Goal: Task Accomplishment & Management: Use online tool/utility

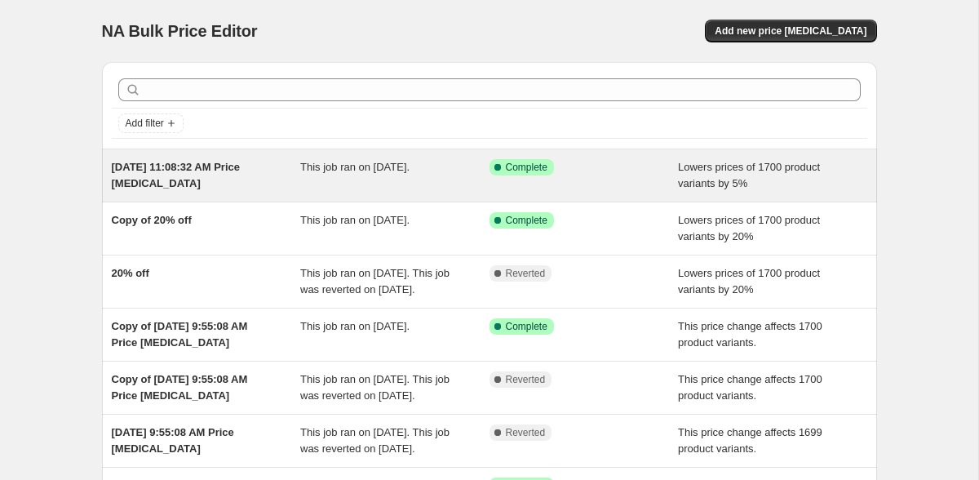
click at [358, 188] on div "This job ran on August 9, 2025." at bounding box center [394, 175] width 189 height 33
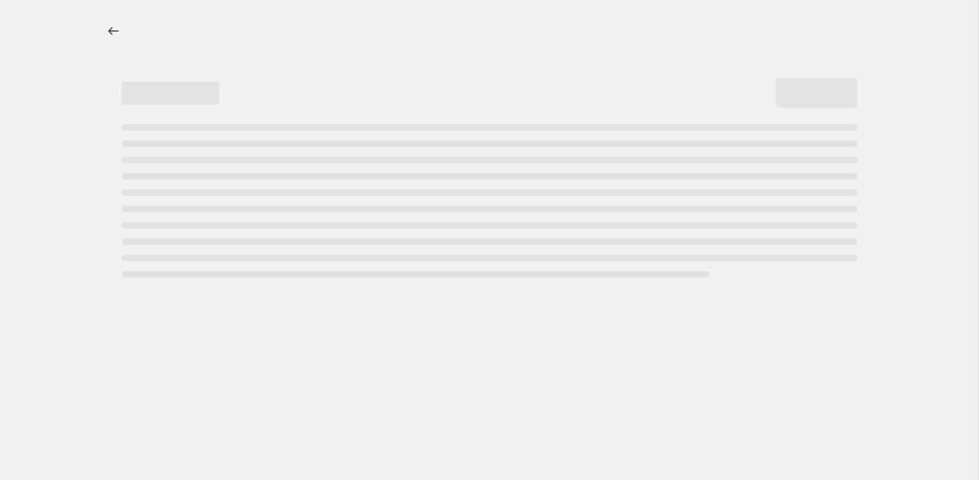
select select "percentage"
select select "no_change"
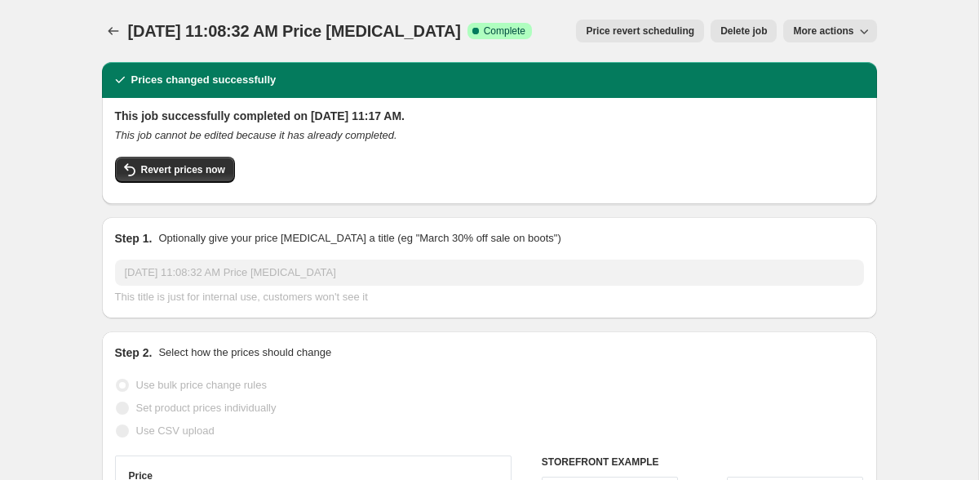
click at [817, 30] on span "More actions" at bounding box center [823, 30] width 60 height 13
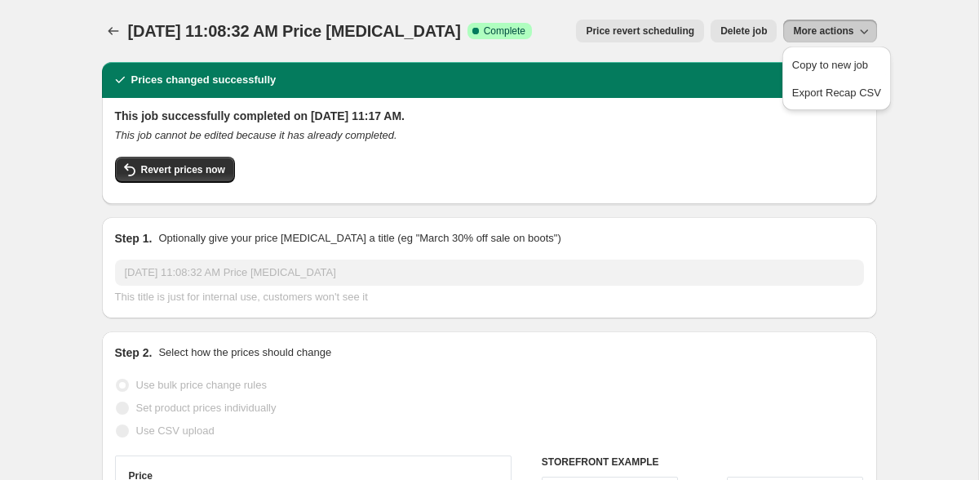
click at [817, 30] on span "More actions" at bounding box center [823, 30] width 60 height 13
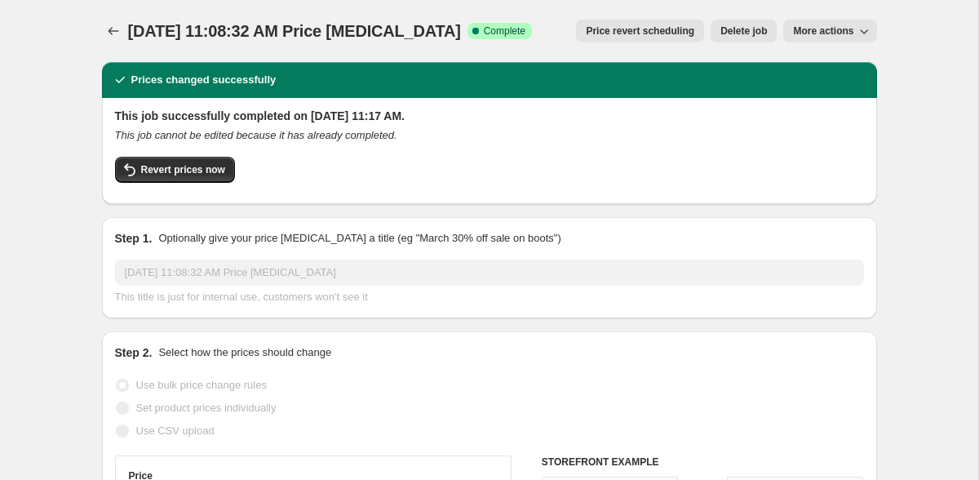
click at [843, 35] on span "More actions" at bounding box center [823, 30] width 60 height 13
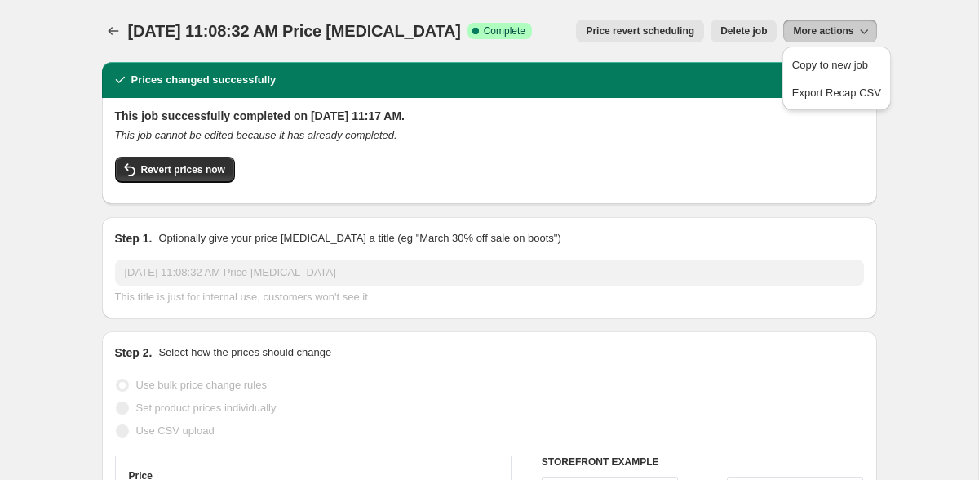
click at [831, 18] on div "Aug 9, 2025, 11:08:32 AM Price change job. This page is ready Aug 9, 2025, 11:0…" at bounding box center [489, 31] width 775 height 62
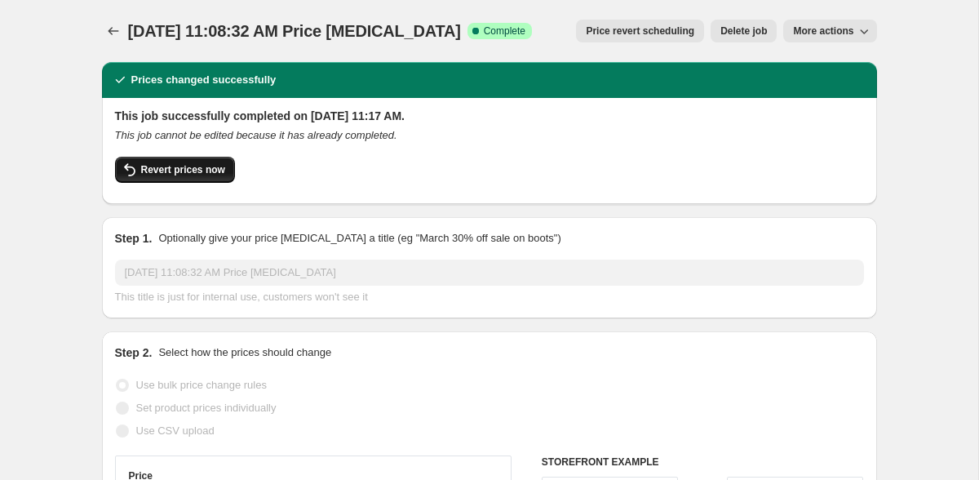
click at [216, 179] on button "Revert prices now" at bounding box center [175, 170] width 120 height 26
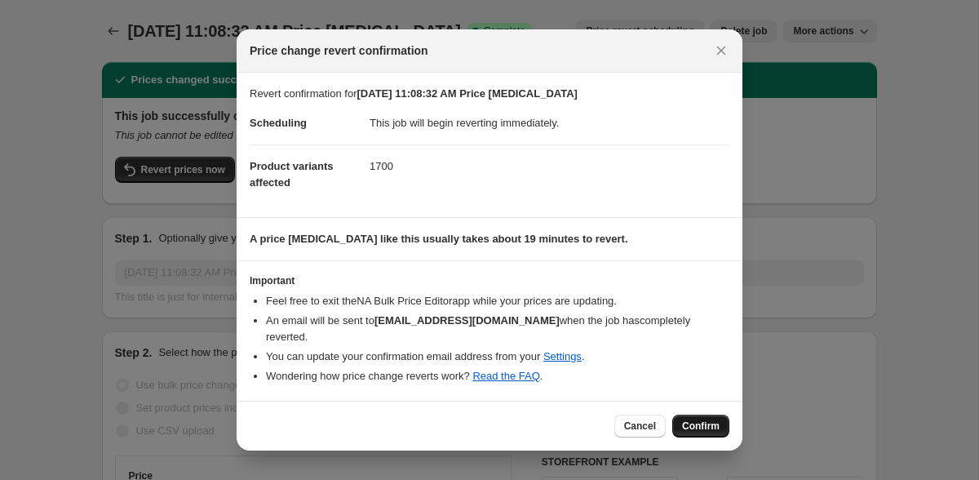
click at [695, 419] on span "Confirm" at bounding box center [701, 425] width 38 height 13
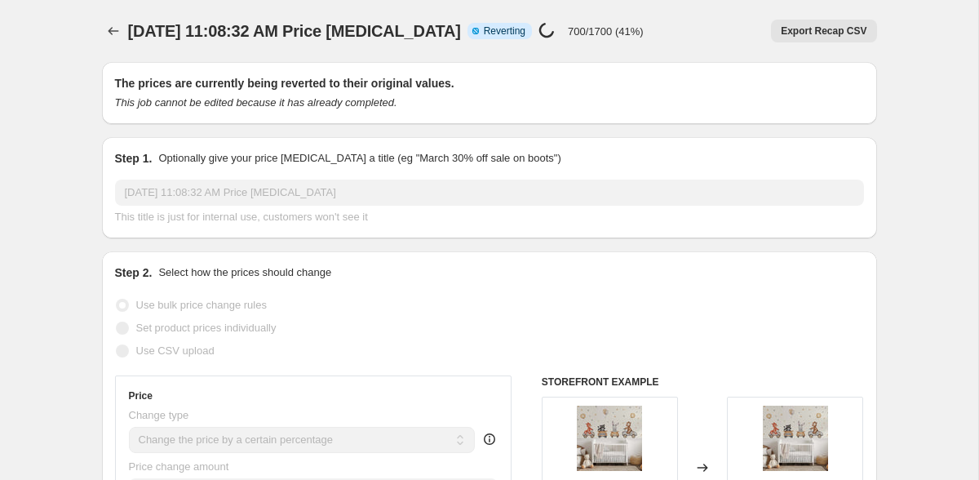
click at [126, 33] on div at bounding box center [115, 31] width 26 height 23
click at [109, 29] on icon "Price change jobs" at bounding box center [113, 31] width 16 height 16
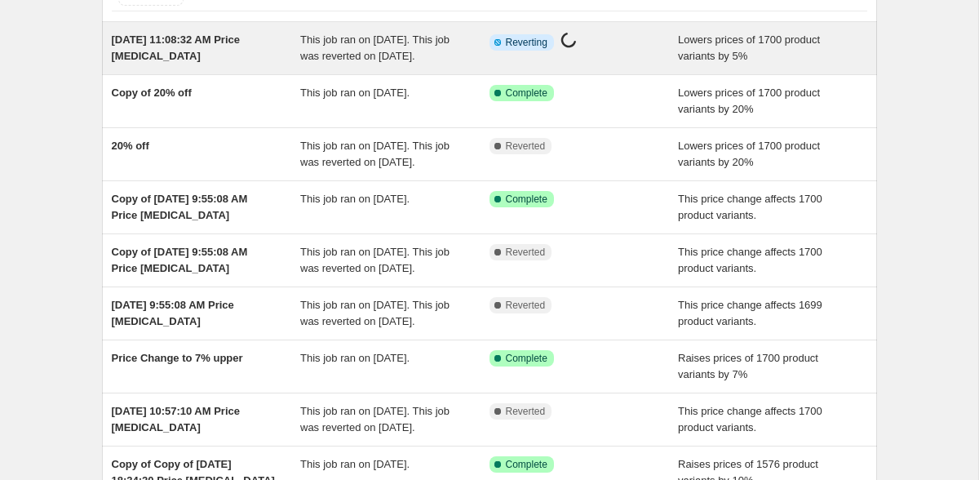
scroll to position [113, 0]
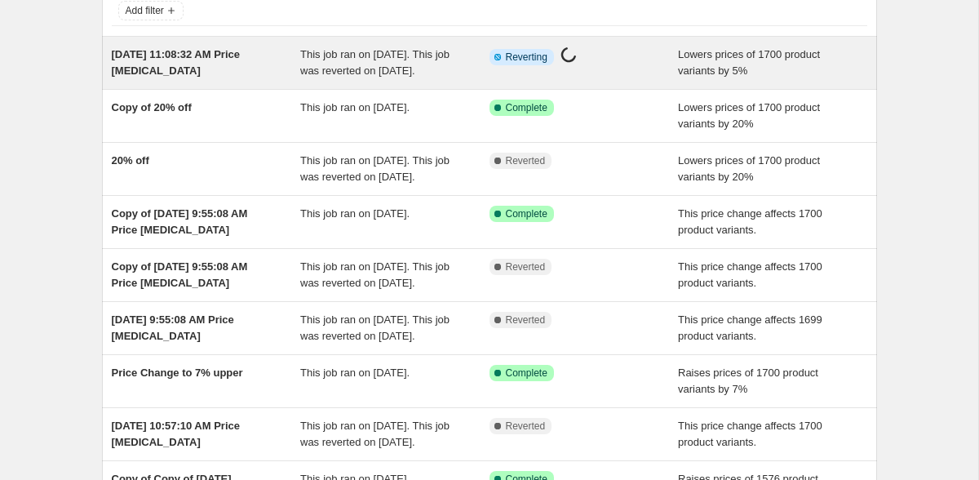
click at [227, 74] on div "[DATE] 11:08:32 AM Price [MEDICAL_DATA]" at bounding box center [206, 63] width 189 height 33
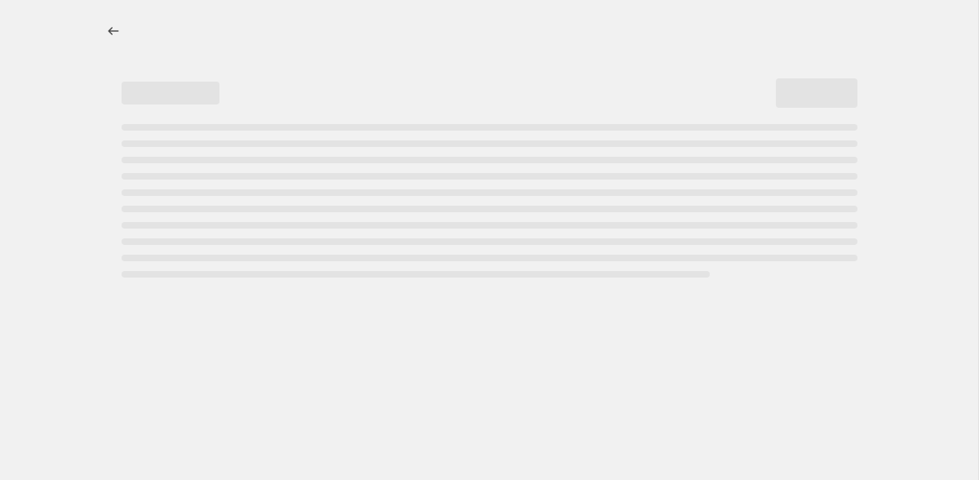
select select "percentage"
select select "no_change"
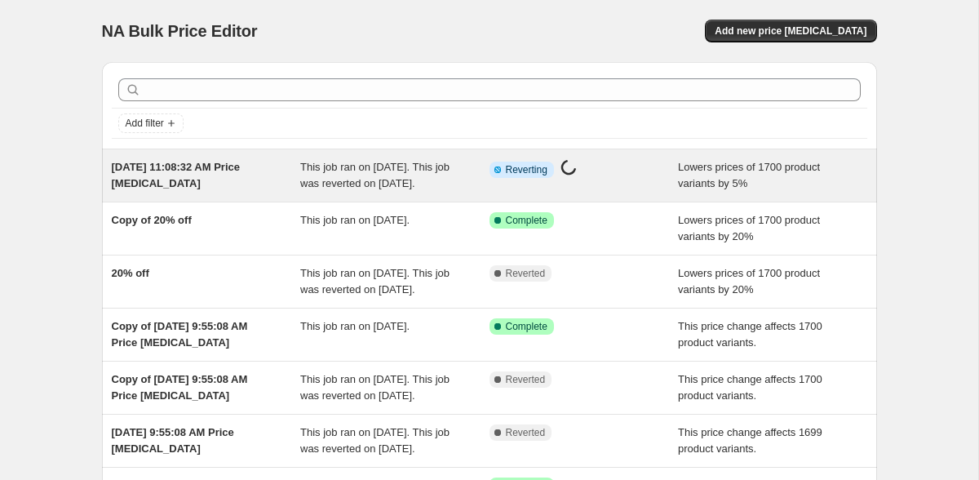
click at [506, 188] on div "Info Partially complete Reverting Price change job in progress..." at bounding box center [584, 175] width 189 height 33
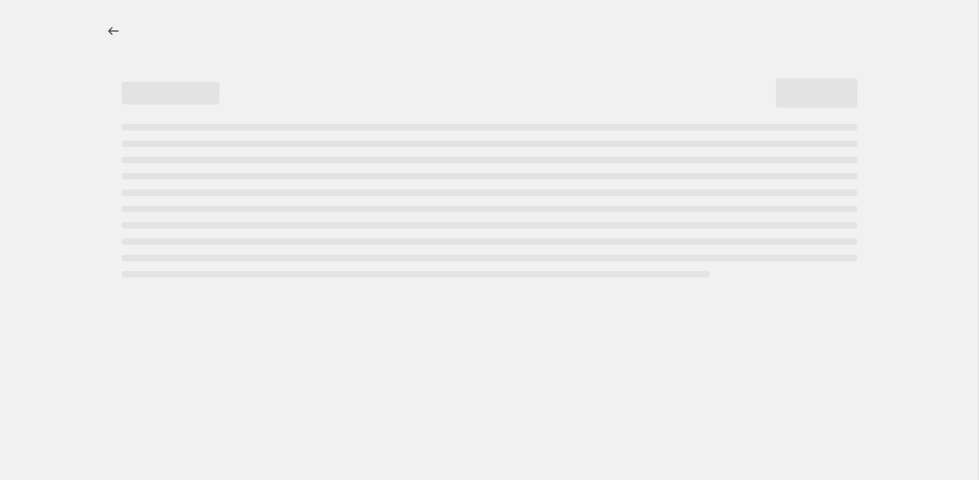
select select "percentage"
select select "no_change"
select select "percentage"
select select "no_change"
select select "percentage"
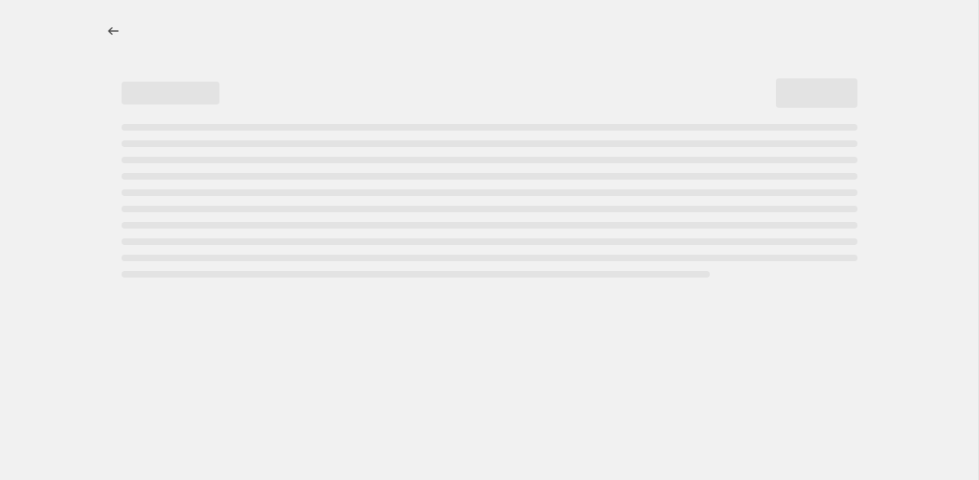
select select "no_change"
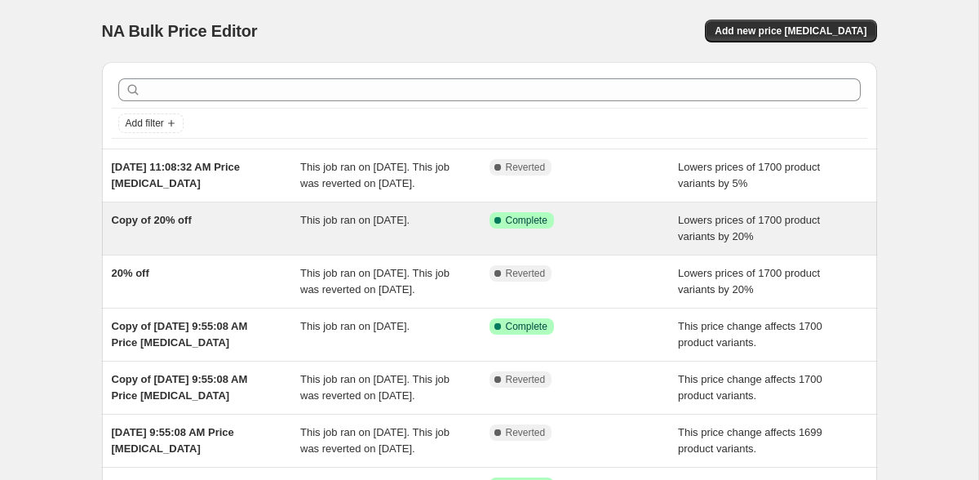
click at [299, 239] on div "Copy of 20% off" at bounding box center [206, 228] width 189 height 33
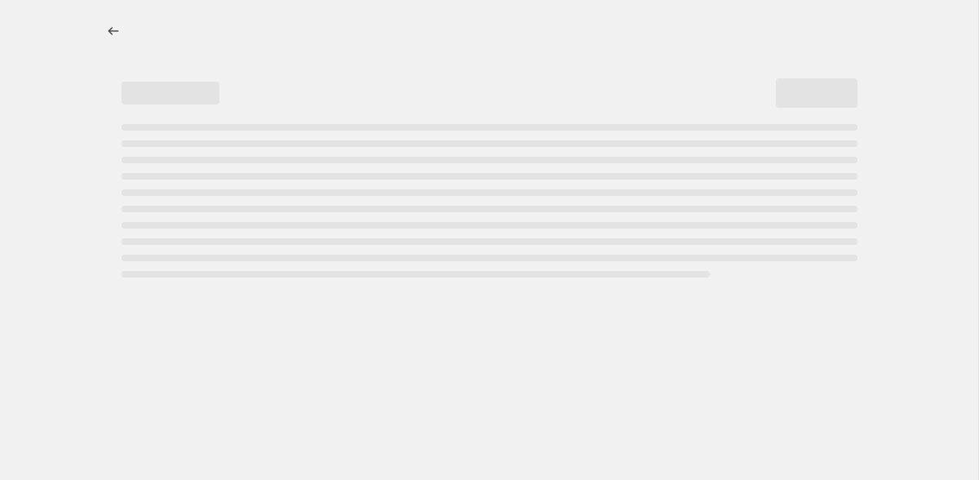
select select "percentage"
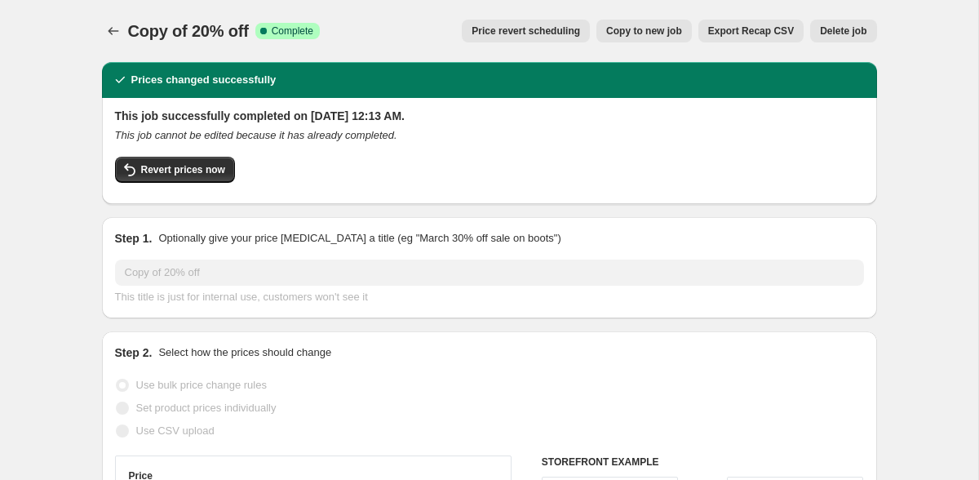
click at [178, 184] on div "Revert prices now" at bounding box center [489, 174] width 749 height 34
click at [184, 175] on span "Revert prices now" at bounding box center [183, 169] width 84 height 13
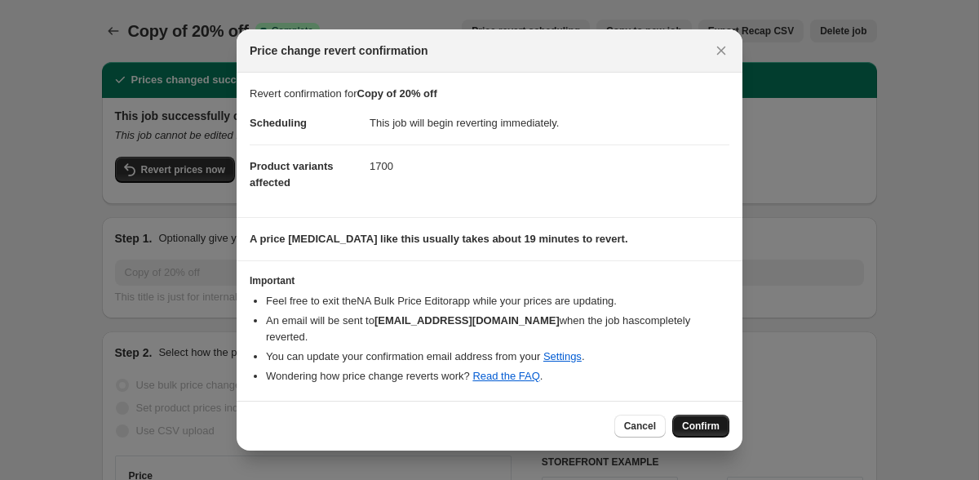
click at [712, 419] on span "Confirm" at bounding box center [701, 425] width 38 height 13
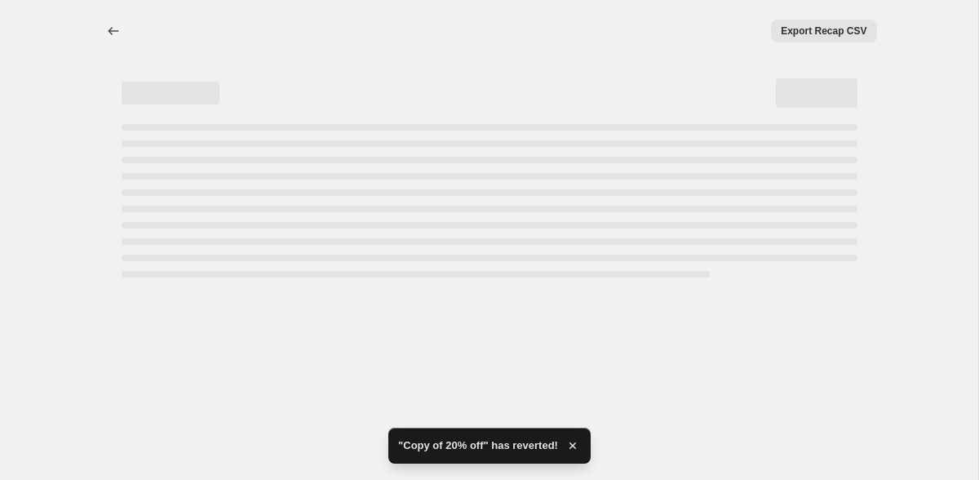
select select "percentage"
